Goal: Transaction & Acquisition: Subscribe to service/newsletter

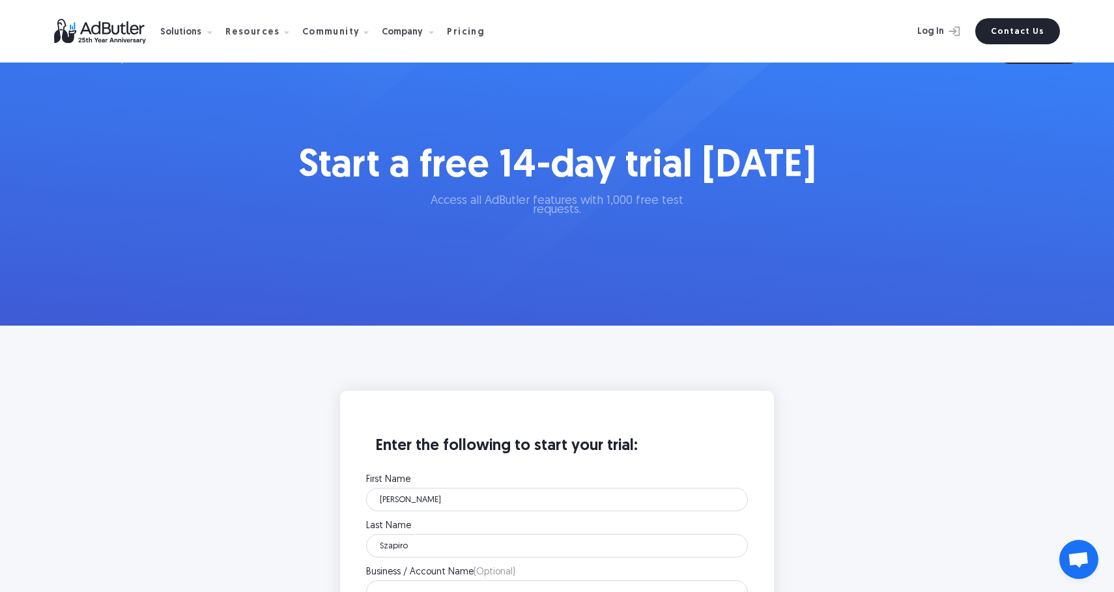
select select "6"
select select "12"
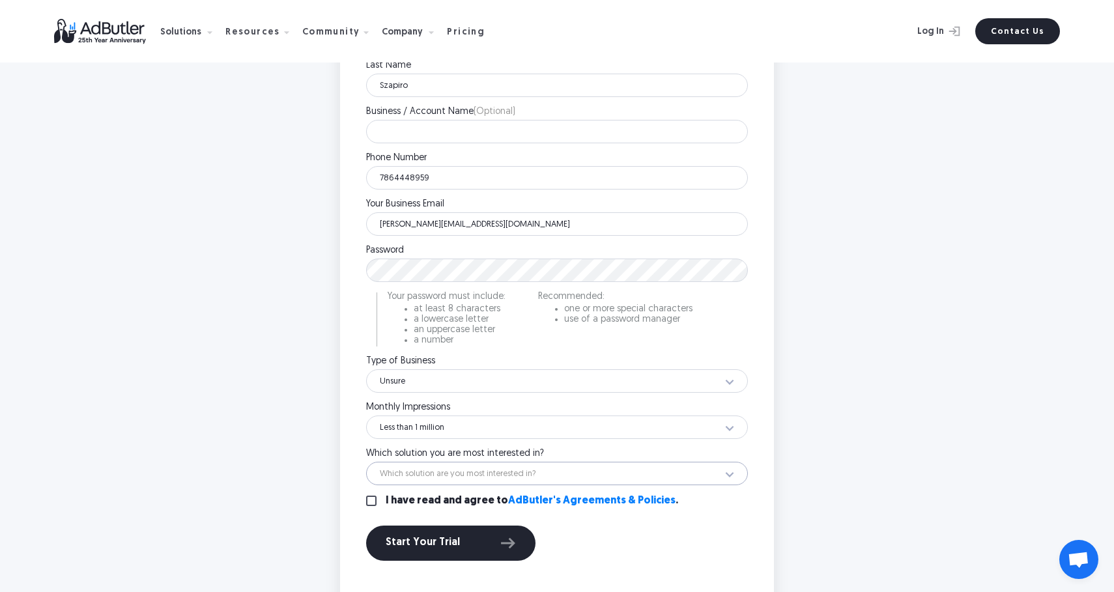
scroll to position [460, 0]
select select "Retail Media"
select select "33"
click at [367, 501] on input "I have read and agree to AdButler's Agreements & Policies ." at bounding box center [371, 501] width 10 height 10
checkbox input "true"
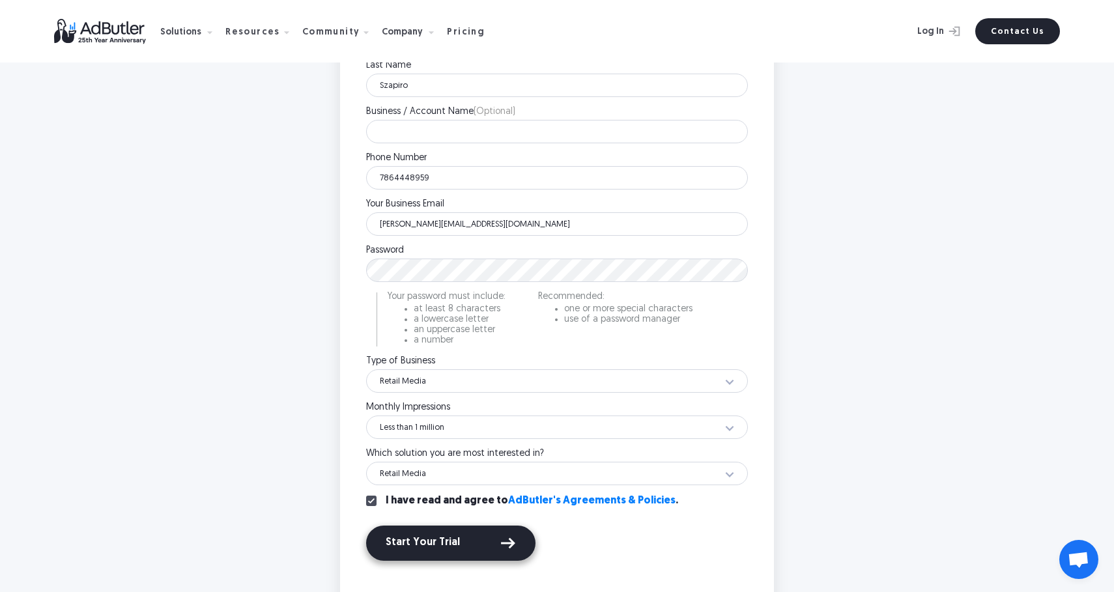
click at [444, 545] on div "Start Your Trial" at bounding box center [451, 543] width 130 height 17
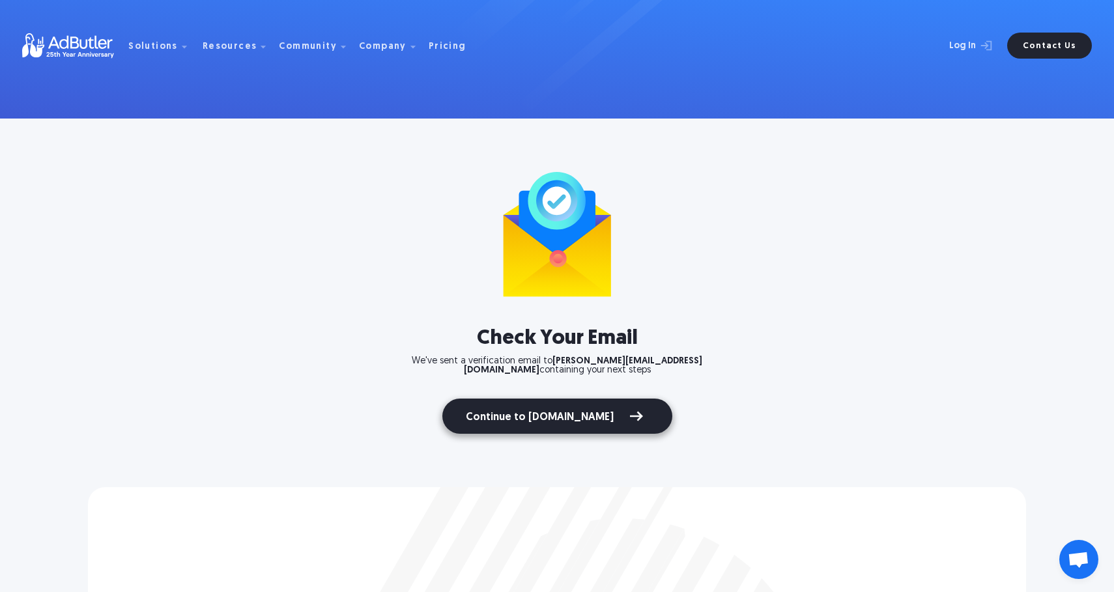
click at [567, 399] on link "Continue to AdButler.com" at bounding box center [557, 416] width 230 height 35
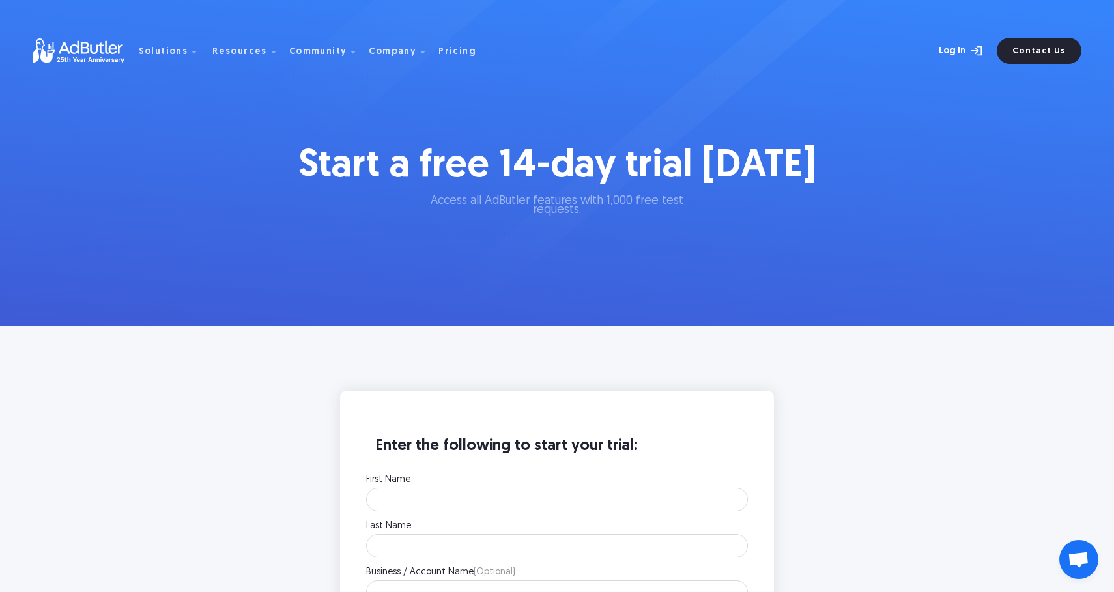
click at [948, 48] on link "Log In" at bounding box center [946, 51] width 85 height 26
